Goal: Communication & Community: Participate in discussion

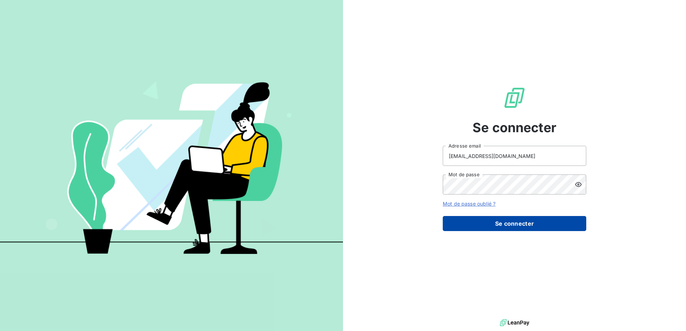
drag, startPoint x: 487, startPoint y: 224, endPoint x: 473, endPoint y: 219, distance: 14.6
click at [488, 224] on button "Se connecter" at bounding box center [514, 223] width 143 height 15
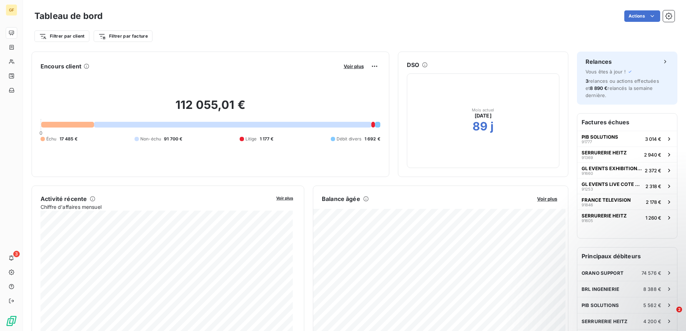
drag, startPoint x: 453, startPoint y: 211, endPoint x: 569, endPoint y: 41, distance: 206.4
click at [569, 41] on div "Filtrer par client Filtrer par facture" at bounding box center [354, 36] width 640 height 14
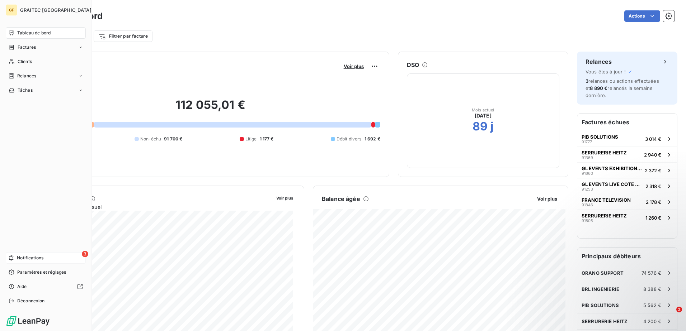
click at [32, 257] on span "Notifications" at bounding box center [30, 258] width 27 height 6
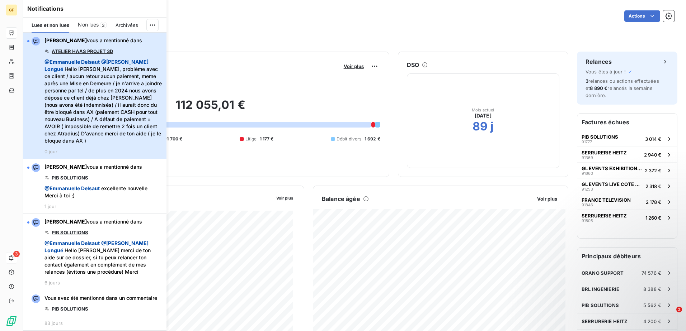
click at [112, 108] on span "@ [PERSON_NAME] @ [PERSON_NAME] Hello [PERSON_NAME], problème avec ce client / …" at bounding box center [103, 101] width 118 height 86
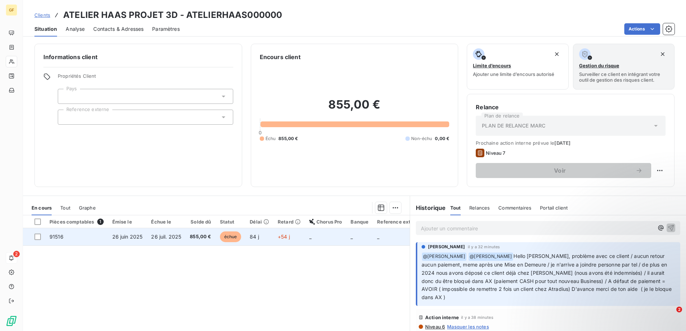
click at [145, 235] on td "26 juin 2025" at bounding box center [127, 236] width 39 height 17
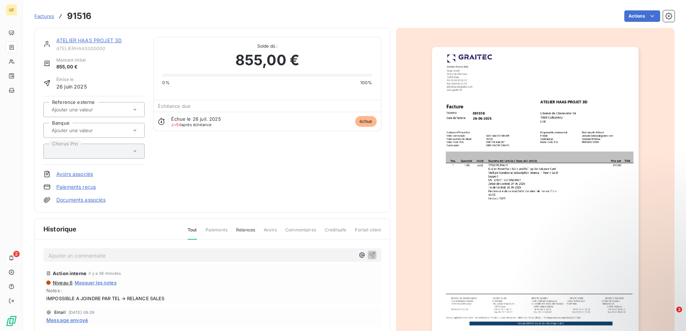
drag, startPoint x: 513, startPoint y: 148, endPoint x: 515, endPoint y: 137, distance: 10.6
click at [515, 137] on img "button" at bounding box center [535, 193] width 207 height 292
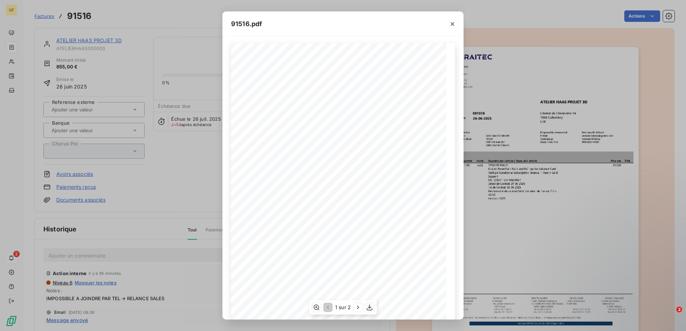
scroll to position [38, 0]
click at [358, 312] on button "button" at bounding box center [358, 307] width 9 height 9
click at [330, 306] on icon "button" at bounding box center [326, 307] width 7 height 7
click at [307, 133] on span "Graitec PowerPack Stairs and Railings for Advance Steel" at bounding box center [330, 133] width 72 height 3
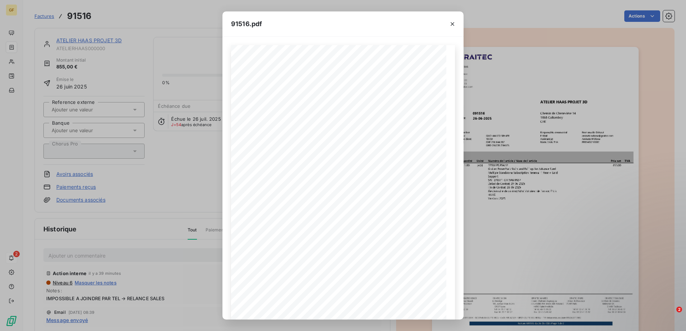
click at [388, 18] on div "91516.pdf" at bounding box center [342, 23] width 241 height 25
click at [350, 143] on span "Notre Code TVA:" at bounding box center [357, 144] width 19 height 3
click at [399, 138] on div "Pos. Quantité Unité Numéro de l'article / Nom de l'article Prix net TVA 1 1.00 …" at bounding box center [343, 197] width 224 height 304
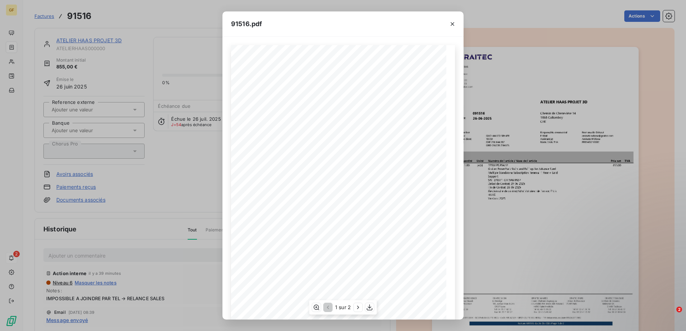
click at [401, 139] on span "[PERSON_NAME] N'Dione" at bounding box center [406, 140] width 29 height 3
click at [400, 142] on span "[PERSON_NAME] N'Dione" at bounding box center [406, 140] width 29 height 3
click at [401, 145] on span "FR85433719002" at bounding box center [400, 144] width 17 height 3
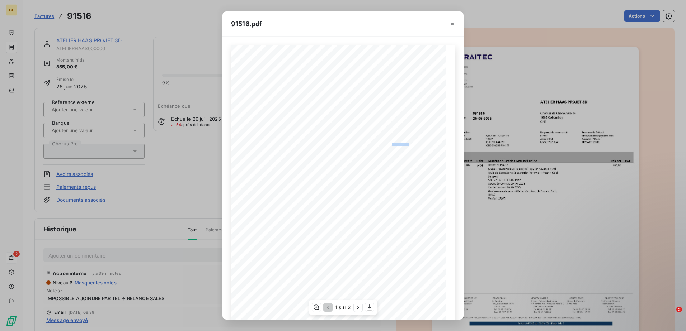
click at [401, 145] on span "FR85433719002" at bounding box center [400, 144] width 17 height 3
click at [401, 144] on span "FR85433719002" at bounding box center [400, 144] width 17 height 3
click at [453, 22] on icon "button" at bounding box center [452, 23] width 7 height 7
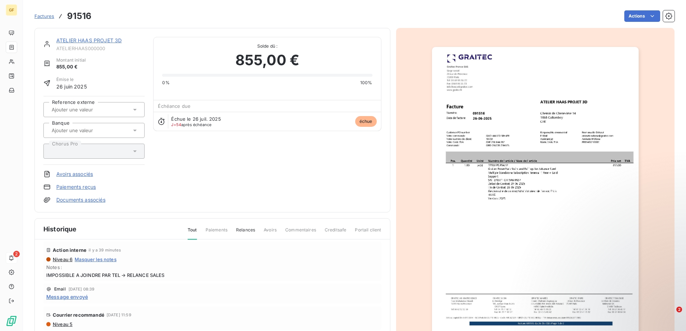
scroll to position [36, 0]
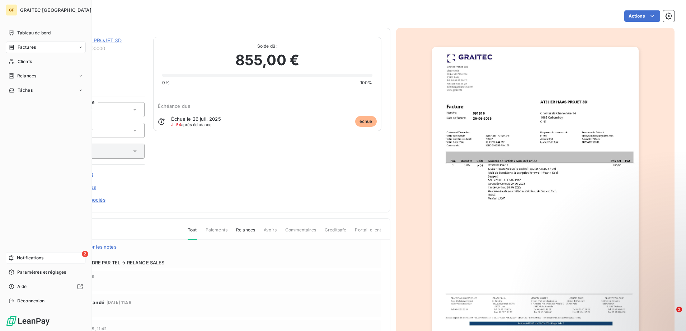
click at [1, 262] on div "GF GRAITEC FRANCE Tableau de bord Factures Clients Relances Tâches 2 Notificati…" at bounding box center [46, 165] width 92 height 331
click at [25, 254] on div "2 Notifications" at bounding box center [46, 257] width 80 height 11
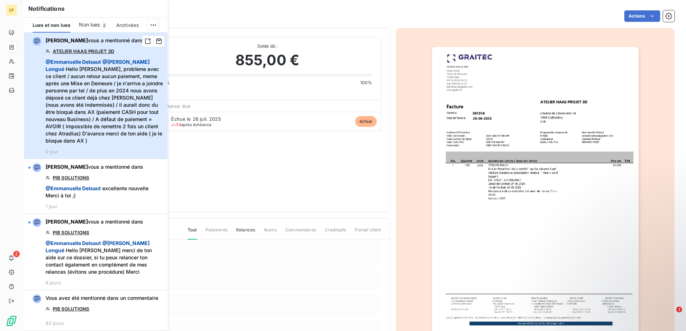
click at [138, 85] on span "@ [PERSON_NAME] @ [PERSON_NAME] Hello [PERSON_NAME], problème avec ce client / …" at bounding box center [105, 101] width 118 height 86
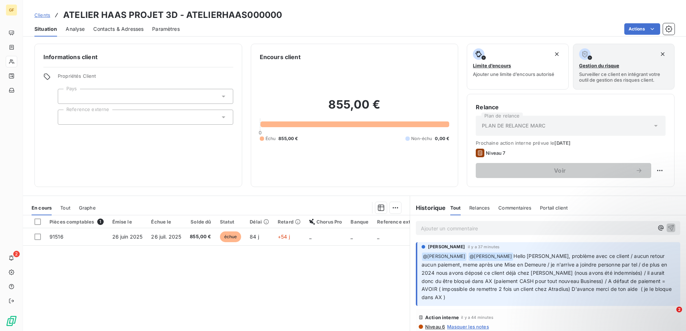
click at [443, 224] on p "Ajouter un commentaire ﻿" at bounding box center [537, 228] width 233 height 9
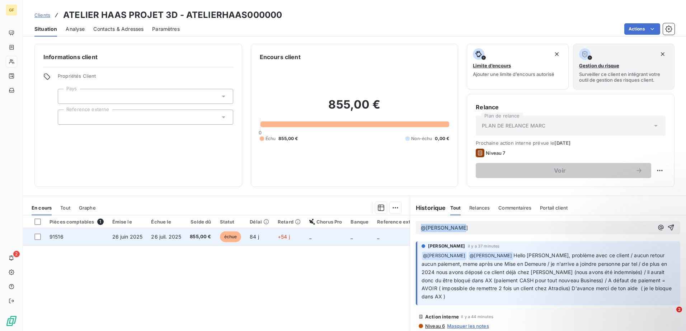
click at [389, 230] on div "En cours Tout Graphe Pièces comptables 1 Émise le Échue le Solde dû Statut Déla…" at bounding box center [354, 285] width 663 height 179
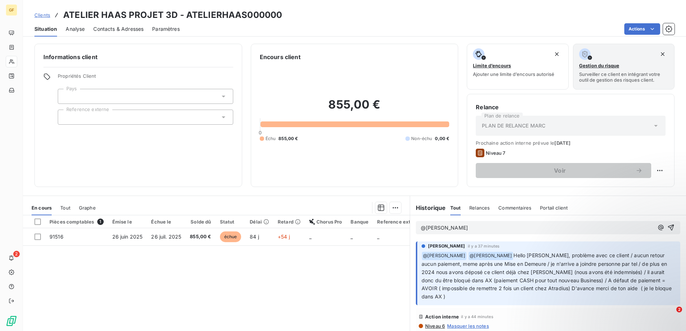
click at [476, 223] on div "@[PERSON_NAME]" at bounding box center [548, 227] width 264 height 13
drag, startPoint x: 425, startPoint y: 222, endPoint x: 415, endPoint y: 222, distance: 10.4
click at [416, 222] on div "@[PERSON_NAME]" at bounding box center [548, 227] width 264 height 13
drag, startPoint x: 439, startPoint y: 225, endPoint x: 409, endPoint y: 226, distance: 30.1
click at [410, 226] on div "@" at bounding box center [548, 228] width 276 height 25
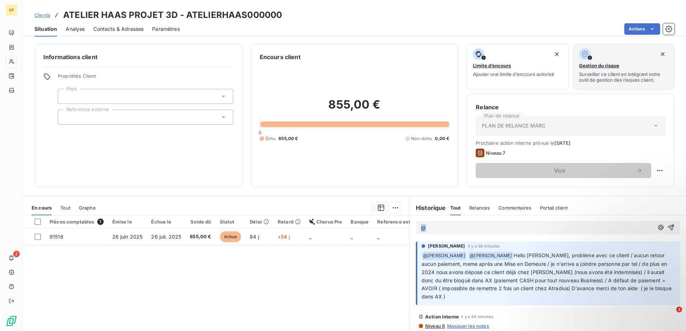
click at [465, 228] on p "@" at bounding box center [537, 228] width 233 height 8
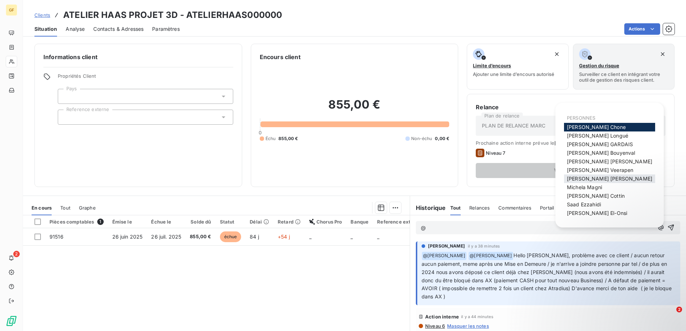
click at [609, 181] on div "[PERSON_NAME]" at bounding box center [609, 179] width 91 height 9
click at [576, 181] on span "[PERSON_NAME]" at bounding box center [609, 179] width 85 height 6
click at [594, 136] on span "[PERSON_NAME]" at bounding box center [597, 136] width 61 height 6
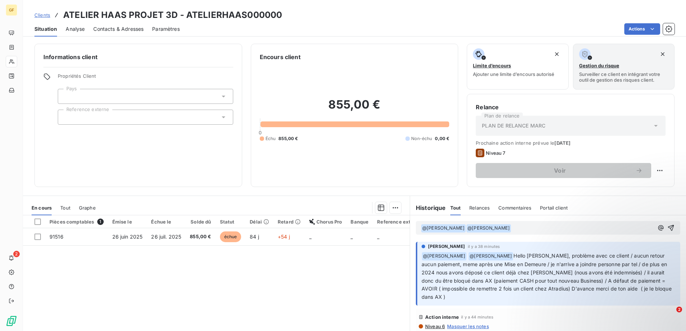
click at [512, 227] on p "﻿ @ [PERSON_NAME] ﻿ ﻿ @ [PERSON_NAME] ﻿ ﻿" at bounding box center [537, 228] width 233 height 9
click at [511, 228] on span "JE viens d'avoir Mr" at bounding box center [534, 228] width 46 height 6
click at [546, 226] on p "﻿ @ [PERSON_NAME] ﻿ ﻿ @ [PERSON_NAME] ﻿ Je viens d'avoir Mr" at bounding box center [537, 228] width 233 height 9
